Goal: Information Seeking & Learning: Learn about a topic

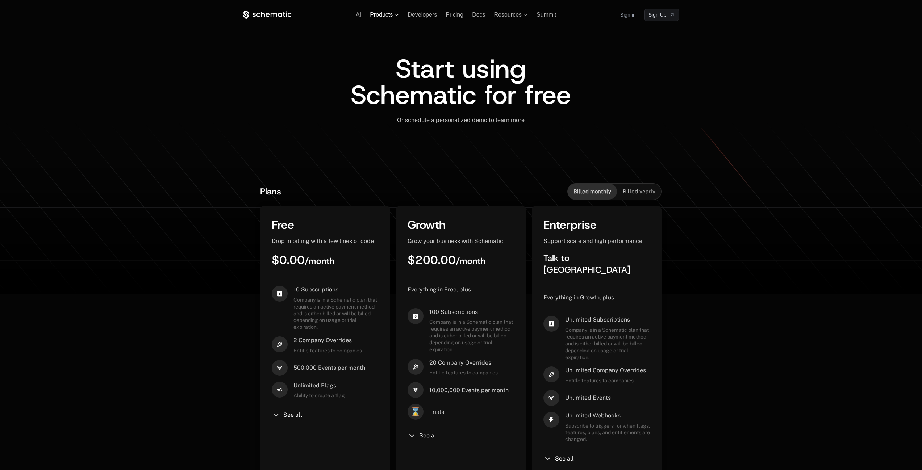
click at [384, 13] on span "Products" at bounding box center [381, 15] width 23 height 7
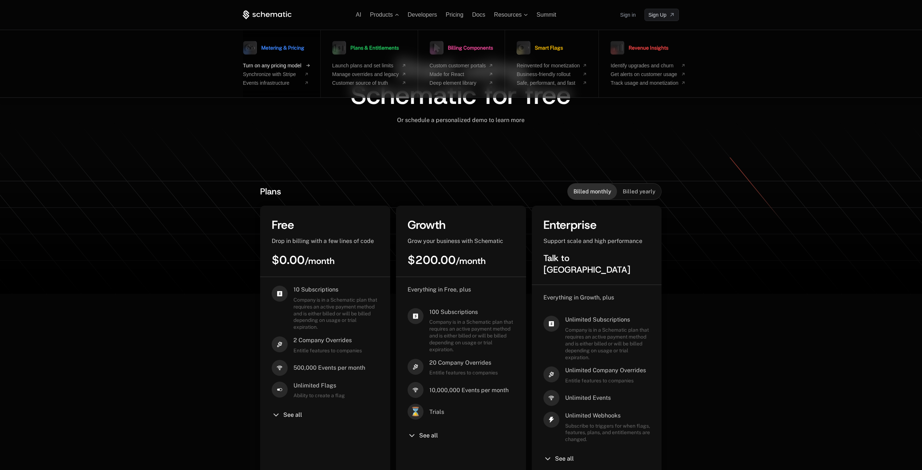
click at [275, 66] on span "Turn on any pricing model" at bounding box center [272, 66] width 58 height 6
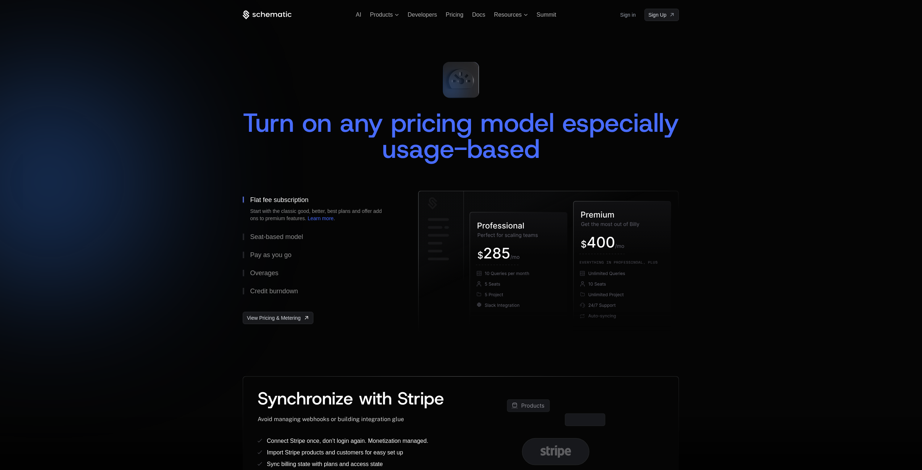
click at [308, 124] on span "Turn on any pricing model especially usage-based" at bounding box center [465, 135] width 444 height 61
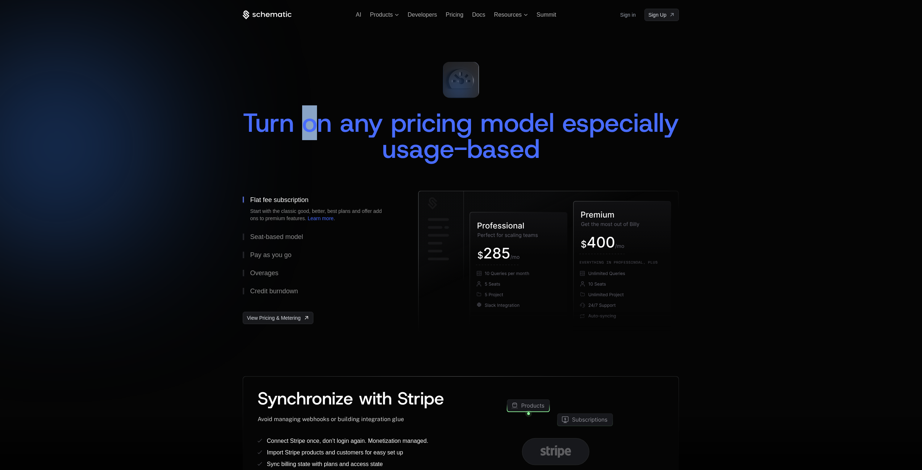
drag, startPoint x: 362, startPoint y: 122, endPoint x: 377, endPoint y: 122, distance: 14.9
click at [377, 122] on span "Turn on any pricing model especially usage-based" at bounding box center [465, 135] width 444 height 61
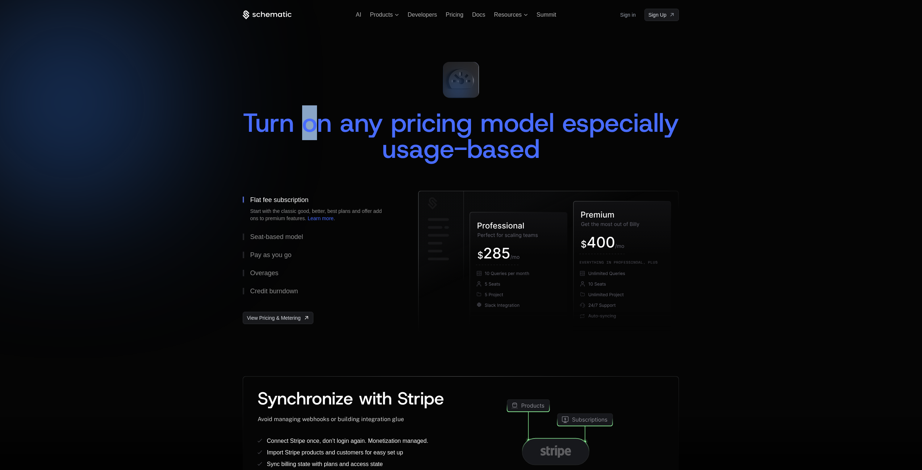
click at [373, 125] on span "Turn on any pricing model especially usage-based" at bounding box center [465, 135] width 444 height 61
